Goal: Task Accomplishment & Management: Manage account settings

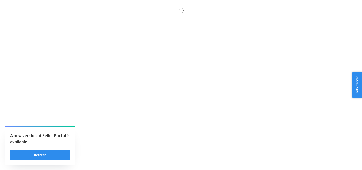
click at [49, 156] on button "Refresh" at bounding box center [40, 155] width 60 height 10
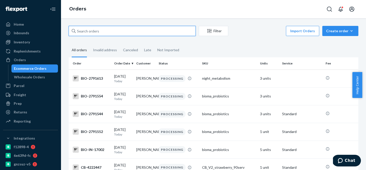
click at [102, 33] on input "text" at bounding box center [132, 31] width 127 height 10
paste input "680586"
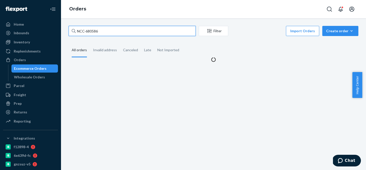
type input "NCC-680586"
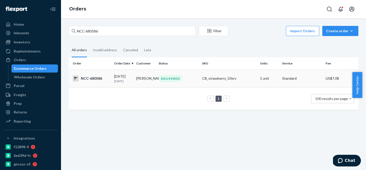
click at [217, 83] on td "CB_strawberry_50srv" at bounding box center [229, 79] width 58 height 18
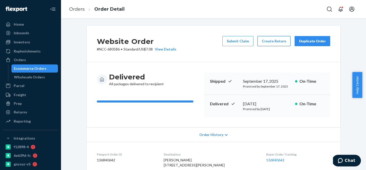
click at [276, 42] on button "Create Return" at bounding box center [273, 41] width 33 height 10
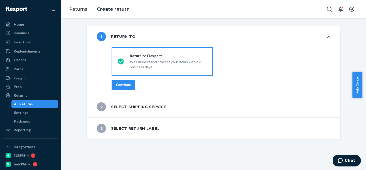
click at [126, 86] on div "Continue" at bounding box center [123, 84] width 15 height 5
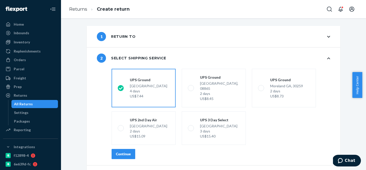
click at [123, 152] on div "Continue" at bounding box center [123, 154] width 15 height 5
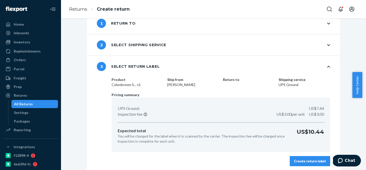
scroll to position [15, 0]
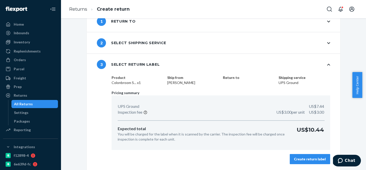
click at [122, 81] on dd "Colonbroom S... x1" at bounding box center [138, 82] width 52 height 5
click at [148, 81] on dd "Colonbroom S... x1" at bounding box center [138, 82] width 52 height 5
click at [276, 115] on p "US$3.00 per unit US$3.00" at bounding box center [300, 112] width 48 height 6
click at [239, 82] on dl "Return to" at bounding box center [249, 80] width 52 height 10
click at [226, 84] on dl "Return to" at bounding box center [249, 80] width 52 height 10
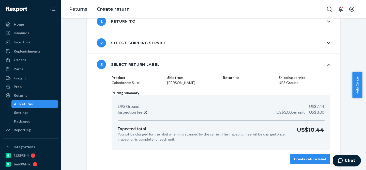
click at [226, 84] on dl "Return to" at bounding box center [249, 80] width 52 height 10
click at [227, 84] on dl "Return to" at bounding box center [249, 80] width 52 height 10
click at [154, 44] on div "2 Select shipping service" at bounding box center [131, 42] width 69 height 9
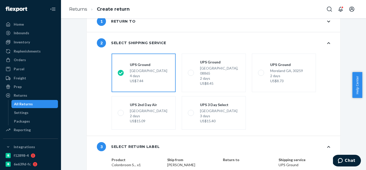
click at [146, 24] on div "1 Return to" at bounding box center [213, 21] width 253 height 21
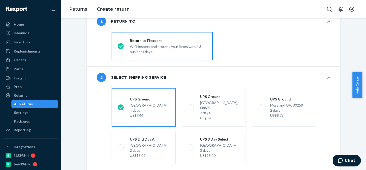
click at [142, 43] on div "Return to Flexport" at bounding box center [168, 40] width 77 height 5
click at [121, 45] on input "Return to Flexport We'll inspect and process your items within 3 business days." at bounding box center [119, 46] width 3 height 3
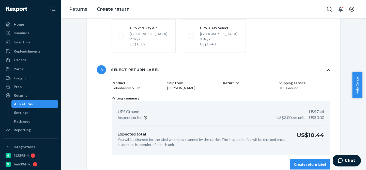
scroll to position [127, 0]
click at [302, 162] on div "Create return label" at bounding box center [310, 164] width 32 height 5
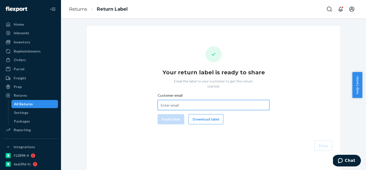
click at [170, 100] on input "Customer email" at bounding box center [213, 105] width 112 height 10
paste input "[EMAIL_ADDRESS][DOMAIN_NAME]"
type input "[EMAIL_ADDRESS][DOMAIN_NAME]"
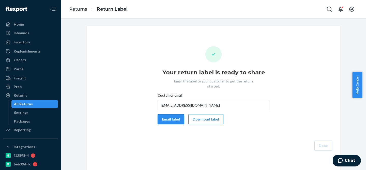
click at [169, 116] on button "Email label" at bounding box center [170, 119] width 27 height 10
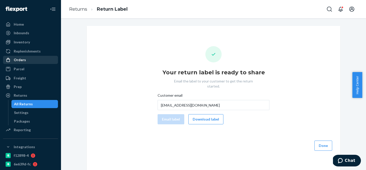
click at [21, 62] on div "Orders" at bounding box center [31, 59] width 54 height 7
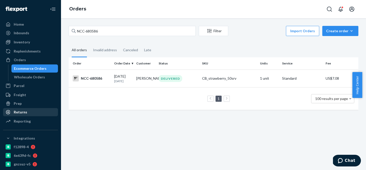
click at [18, 110] on div "Returns" at bounding box center [20, 112] width 13 height 5
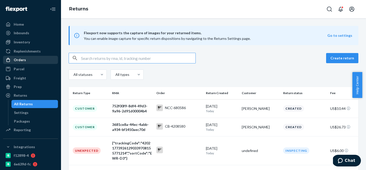
click at [17, 59] on div "Orders" at bounding box center [20, 59] width 12 height 5
